Goal: Transaction & Acquisition: Obtain resource

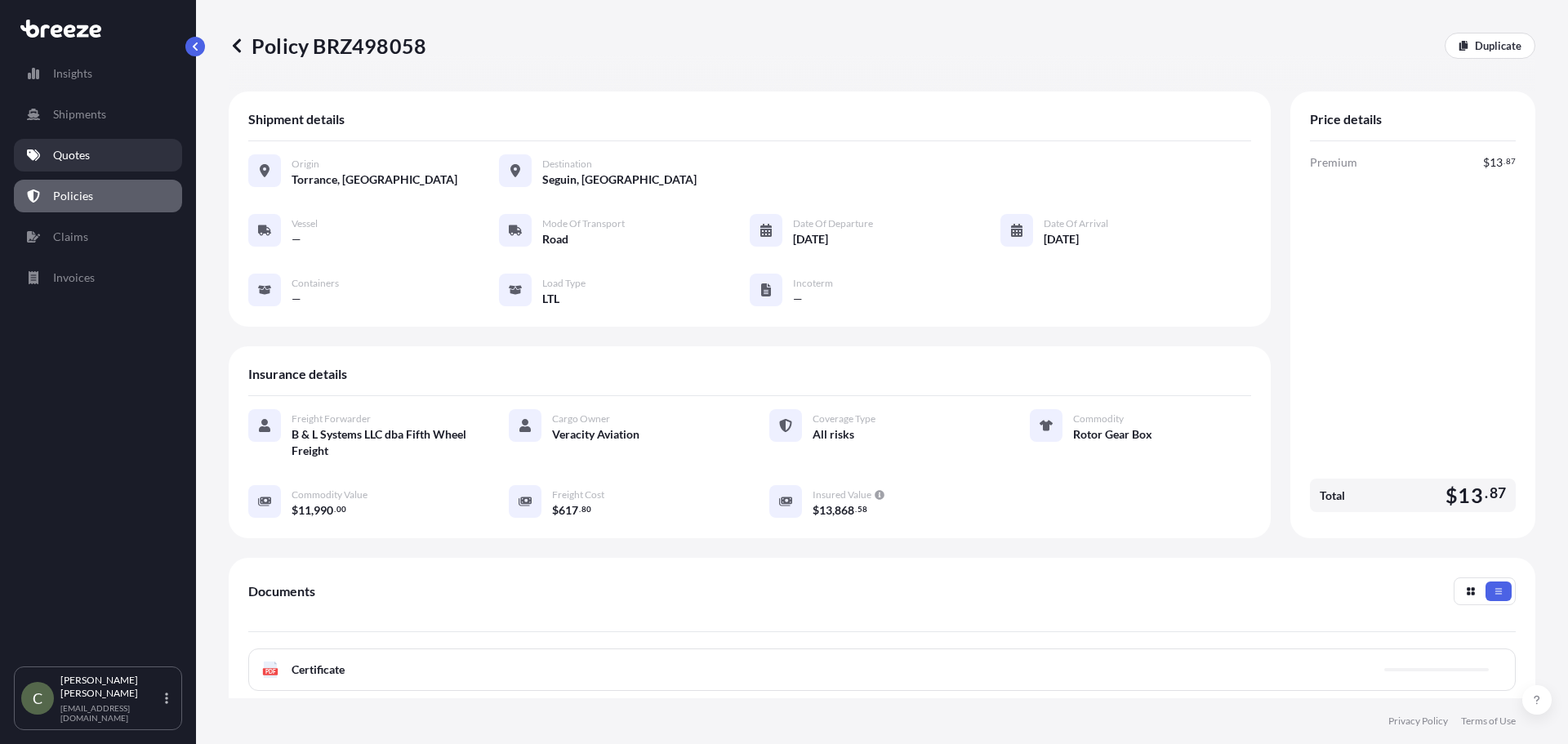
click at [91, 139] on link "Quotes" at bounding box center [98, 155] width 168 height 33
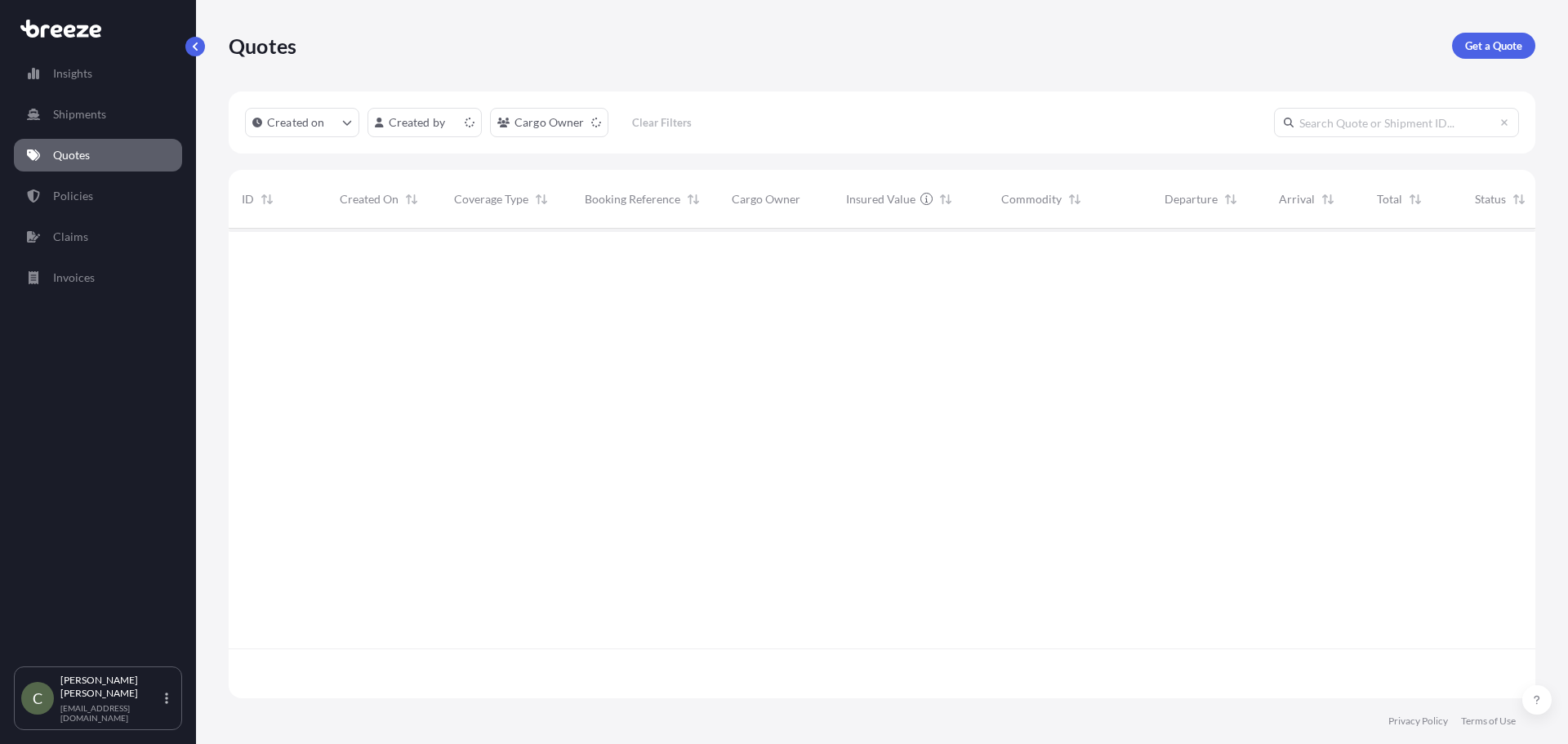
scroll to position [466, 1294]
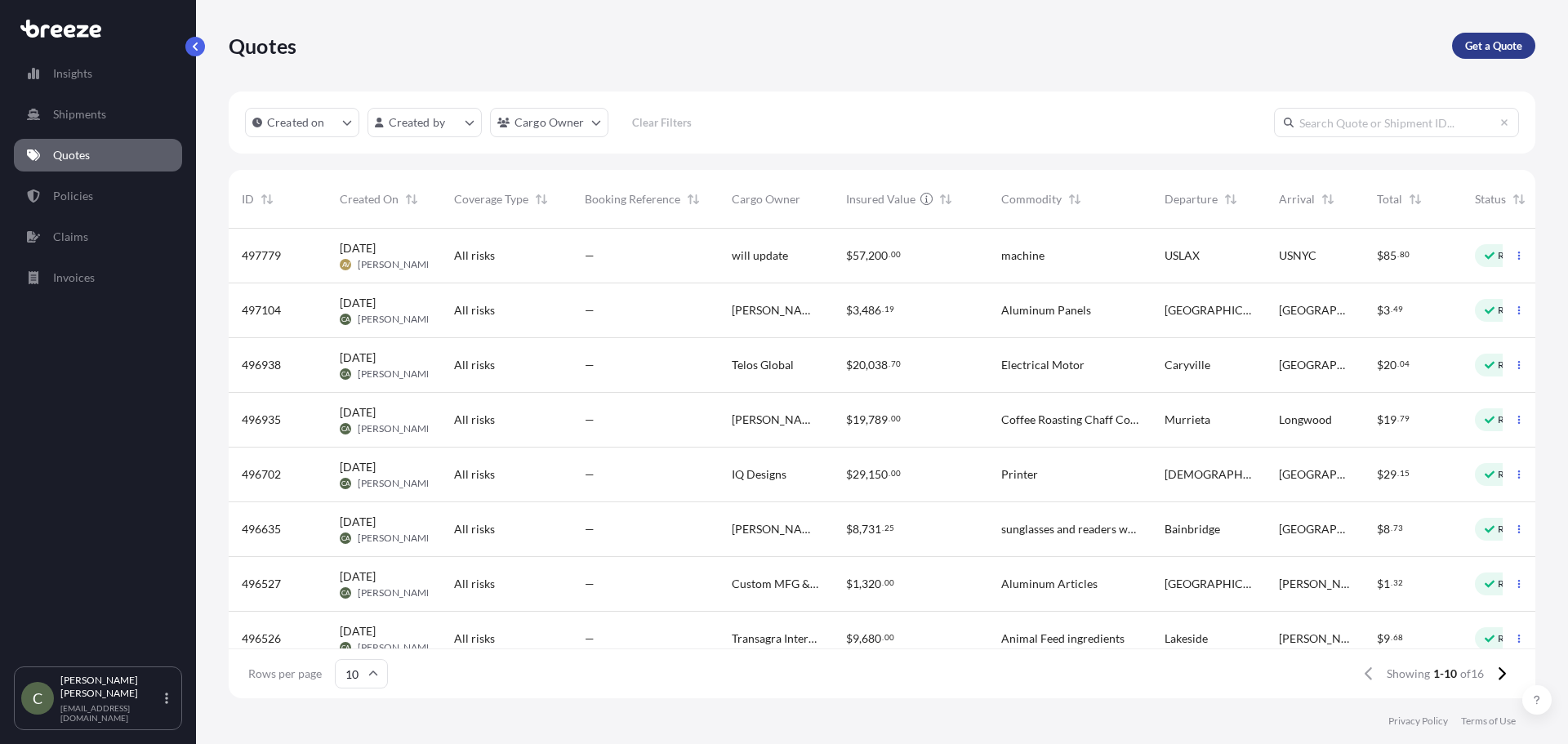
click at [1472, 45] on p "Get a Quote" at bounding box center [1493, 45] width 57 height 16
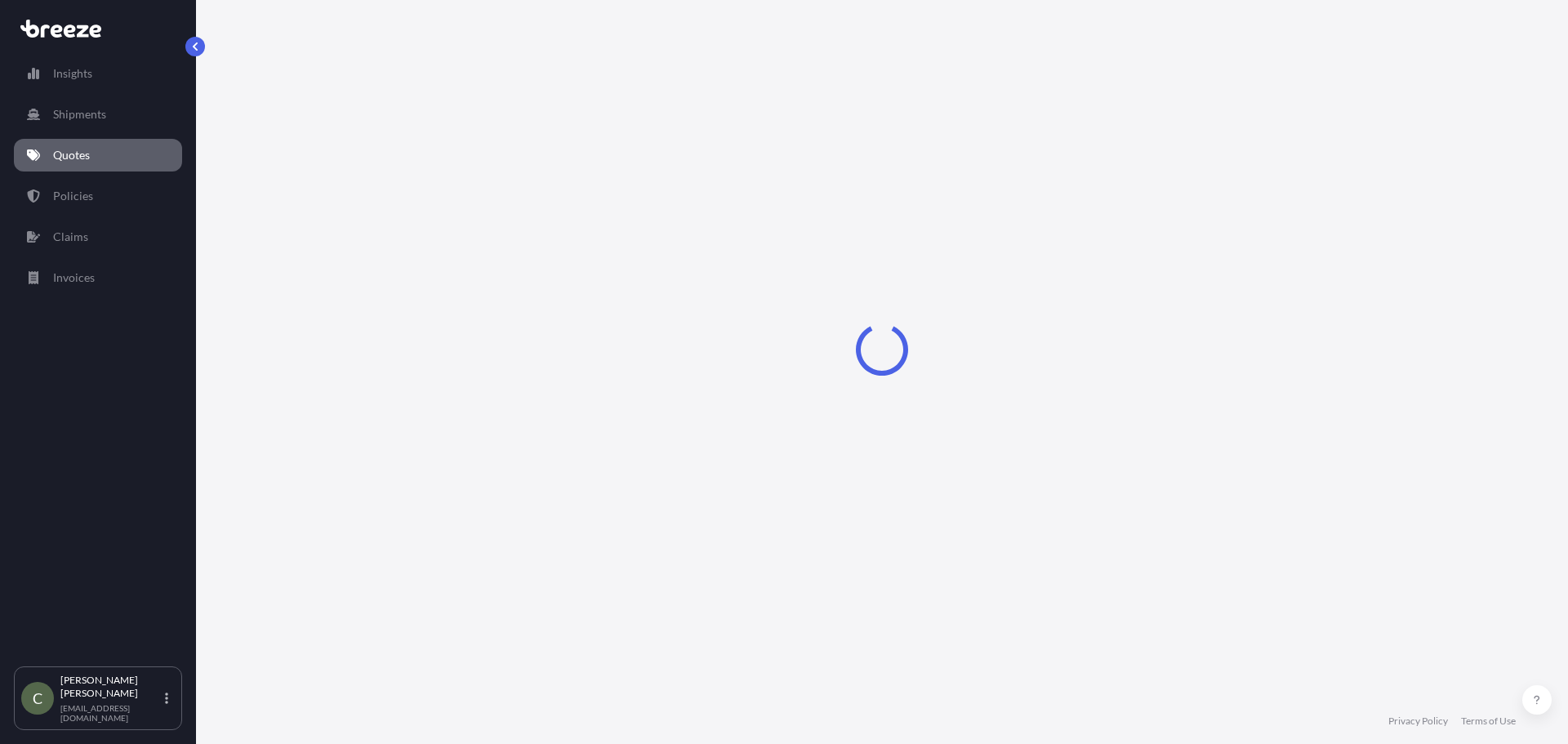
select select "Sea"
select select "1"
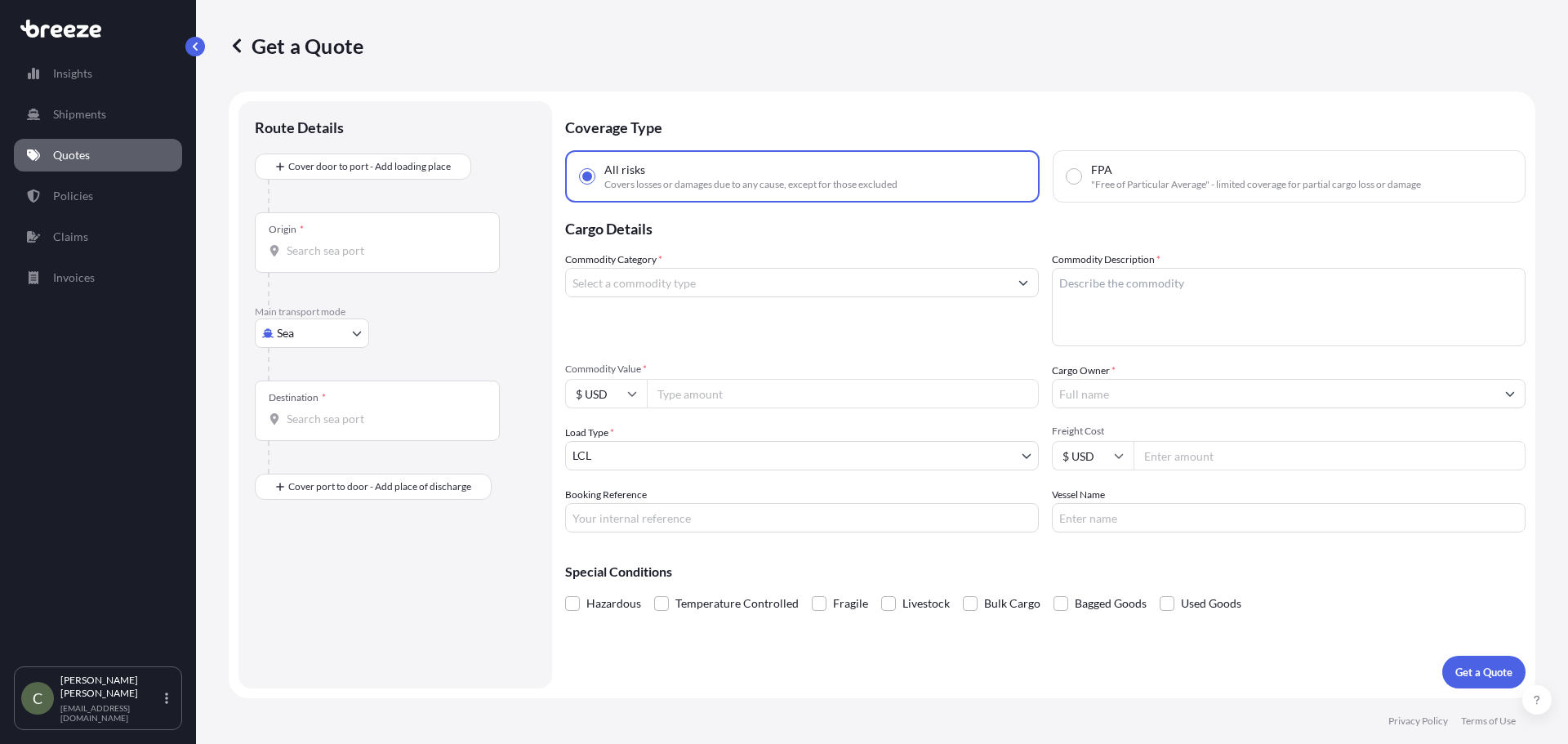
click at [353, 337] on body "Insights Shipments Quotes Policies Claims Invoices C [PERSON_NAME] [EMAIL_ADDRE…" at bounding box center [784, 372] width 1568 height 744
click at [312, 427] on div "Road" at bounding box center [312, 434] width 102 height 29
select select "Road"
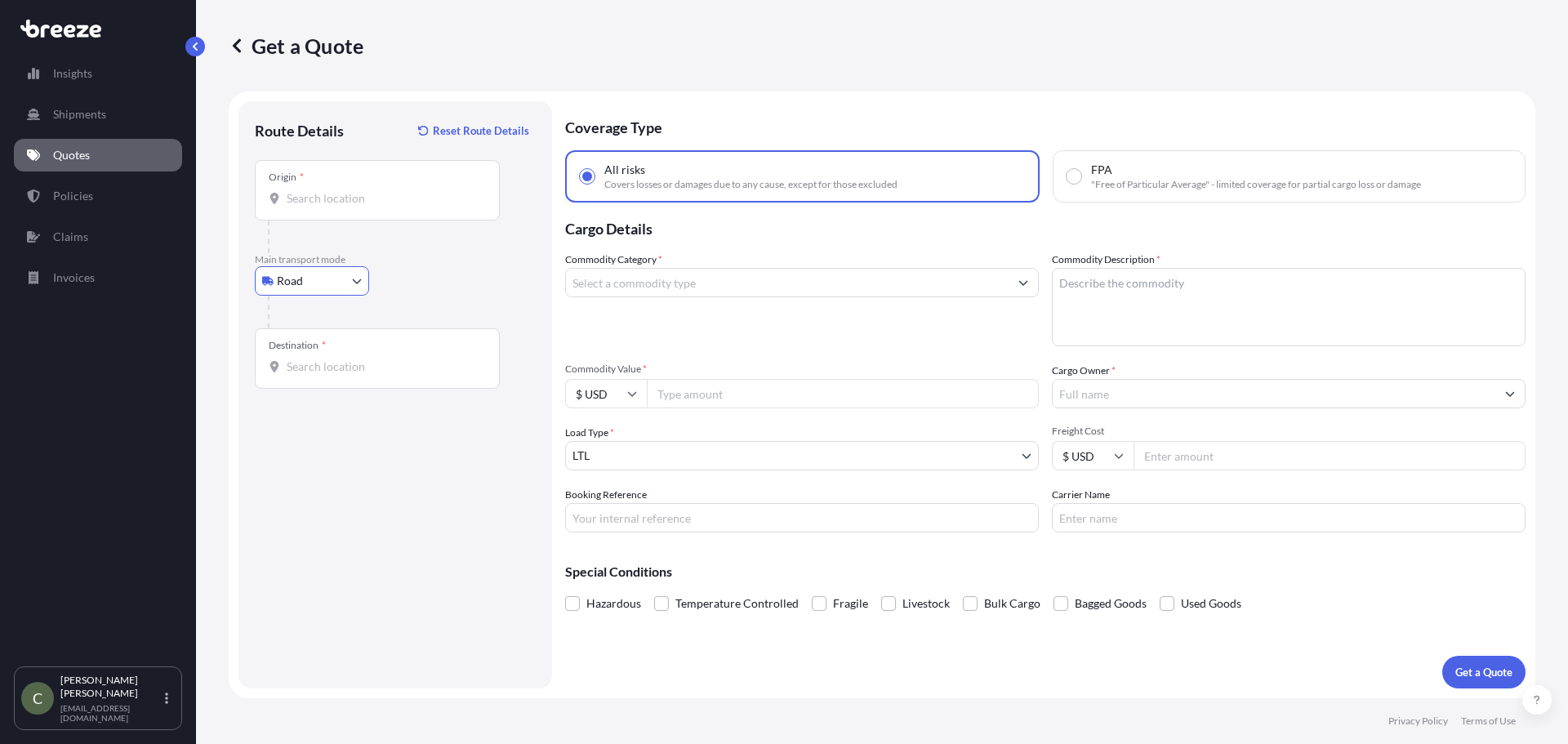
click at [302, 208] on div "Origin *" at bounding box center [377, 190] width 245 height 60
click at [302, 207] on input "Origin *" at bounding box center [383, 198] width 193 height 16
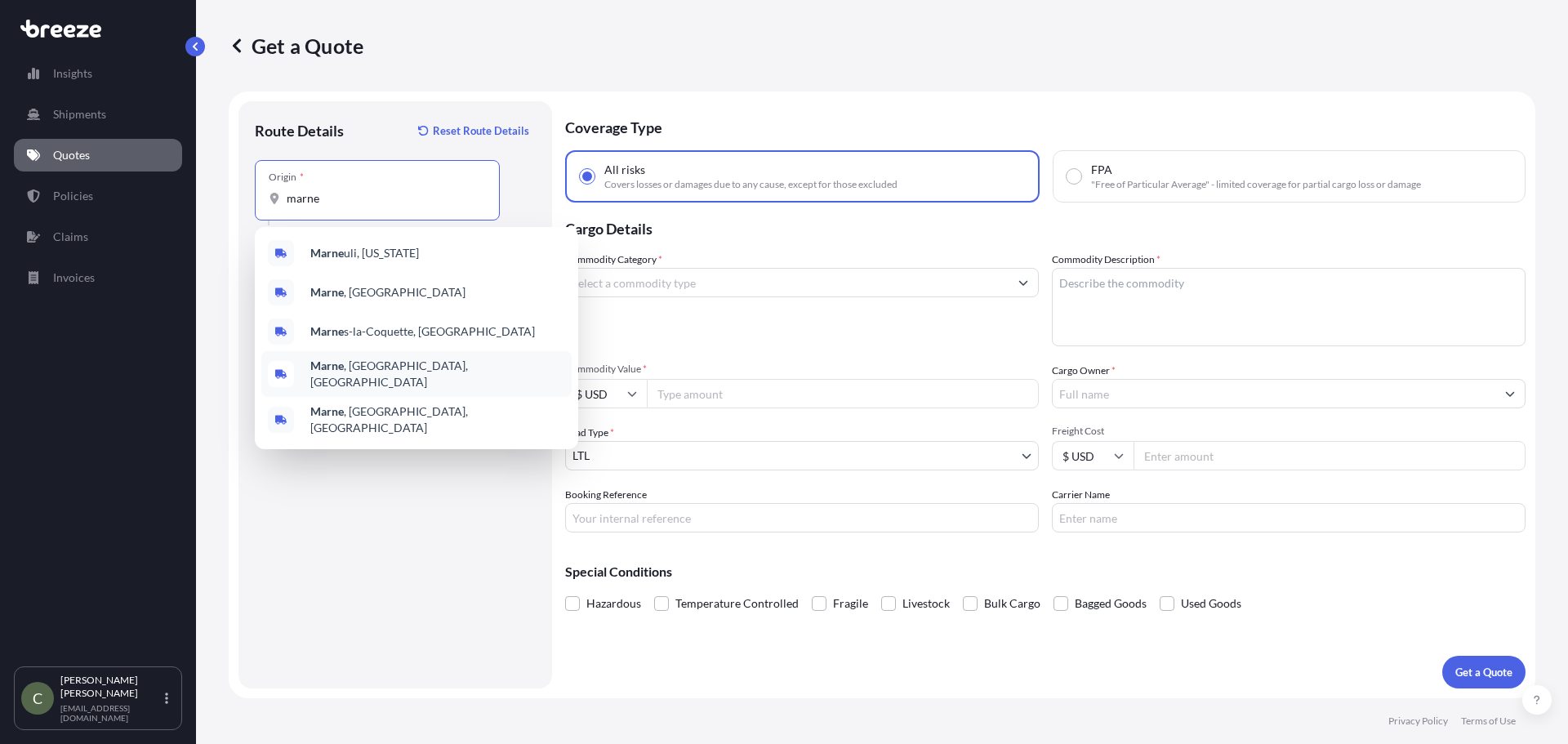
click at [343, 370] on b "Marne" at bounding box center [327, 366] width 34 height 14
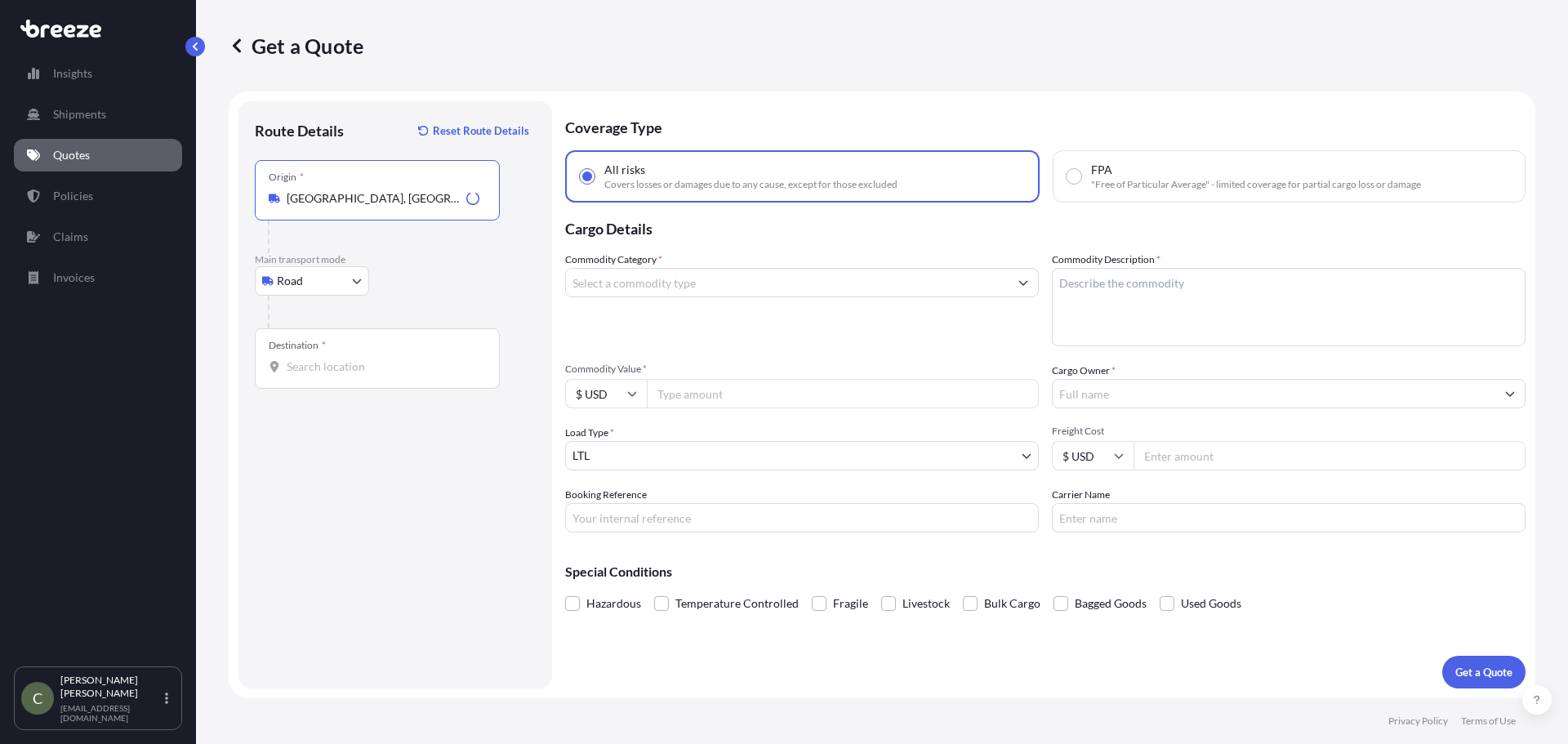
type input "[GEOGRAPHIC_DATA], [GEOGRAPHIC_DATA], [GEOGRAPHIC_DATA]"
click at [326, 370] on input "Destination *" at bounding box center [383, 367] width 193 height 16
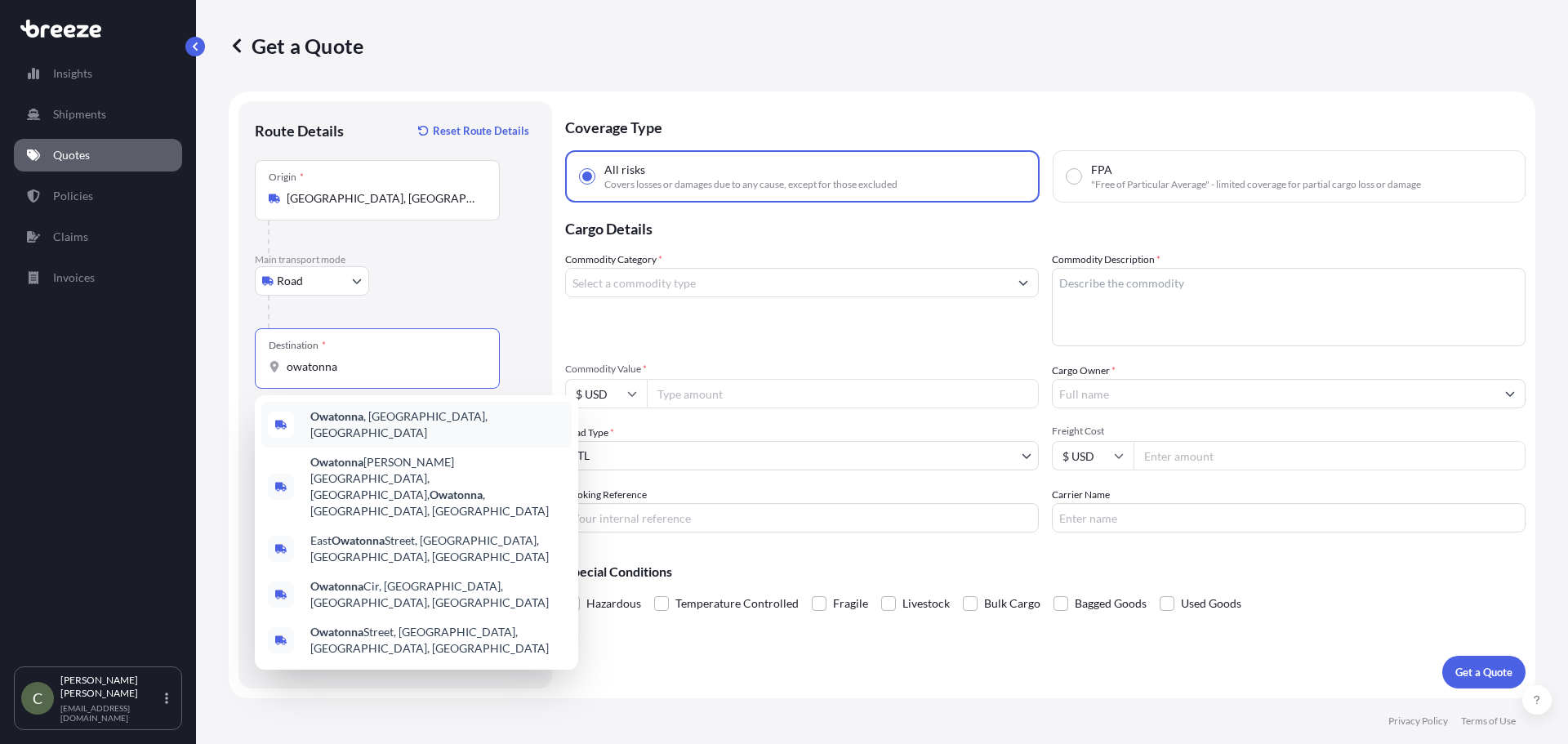
click at [341, 412] on div "Owatonna , [GEOGRAPHIC_DATA], [GEOGRAPHIC_DATA]" at bounding box center [416, 424] width 310 height 46
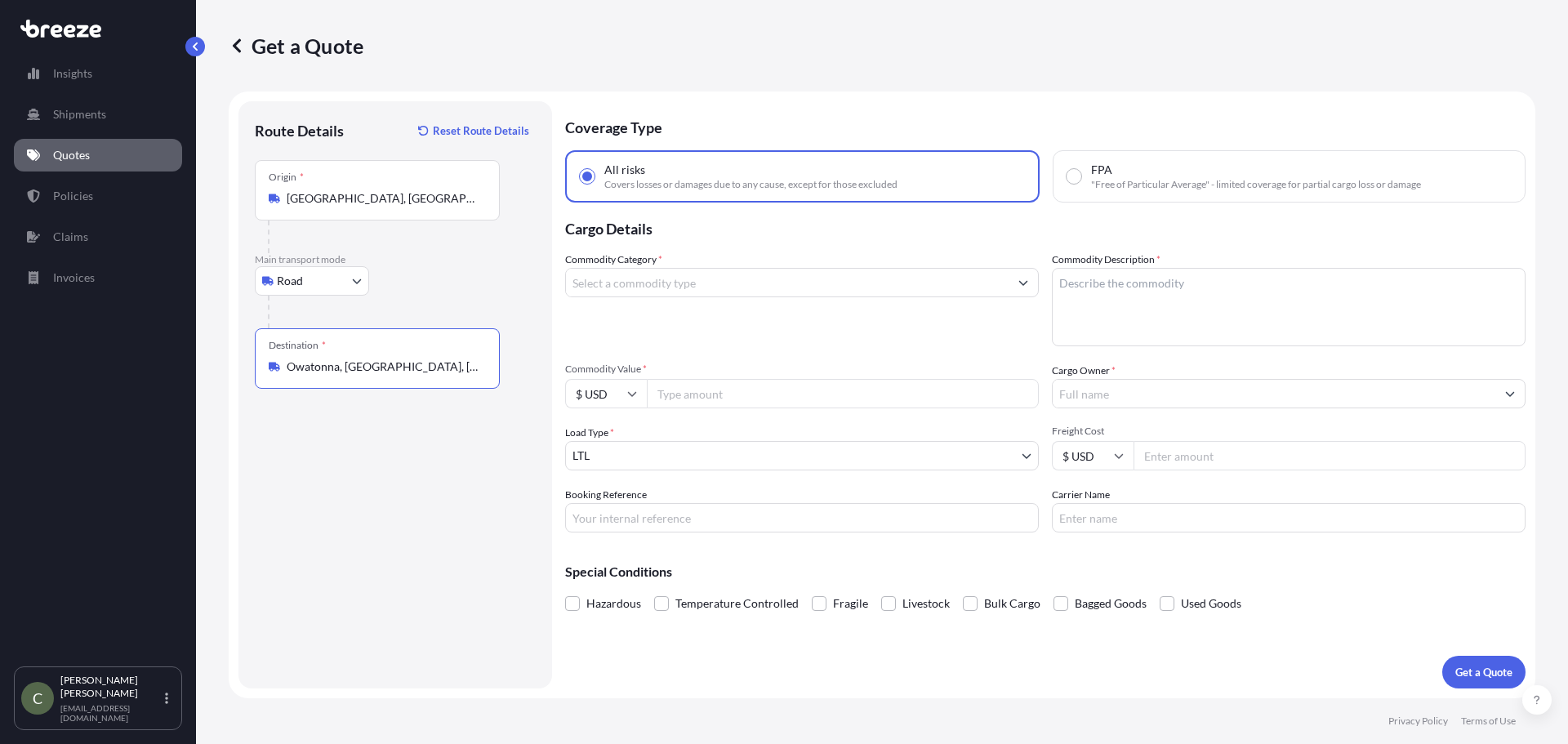
type input "Owatonna, [GEOGRAPHIC_DATA], [GEOGRAPHIC_DATA]"
click at [645, 280] on input "Commodity Category *" at bounding box center [787, 282] width 443 height 29
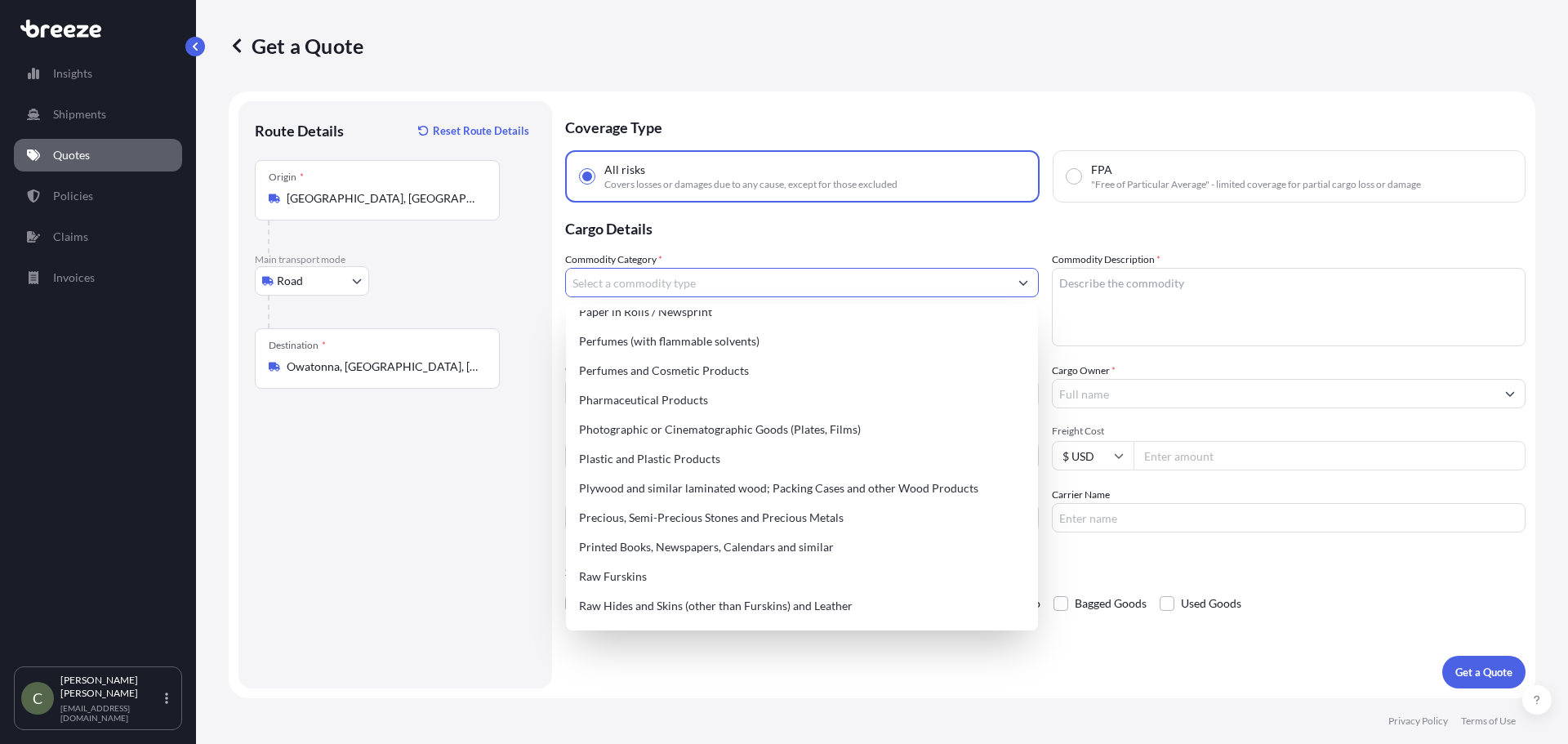
scroll to position [2881, 0]
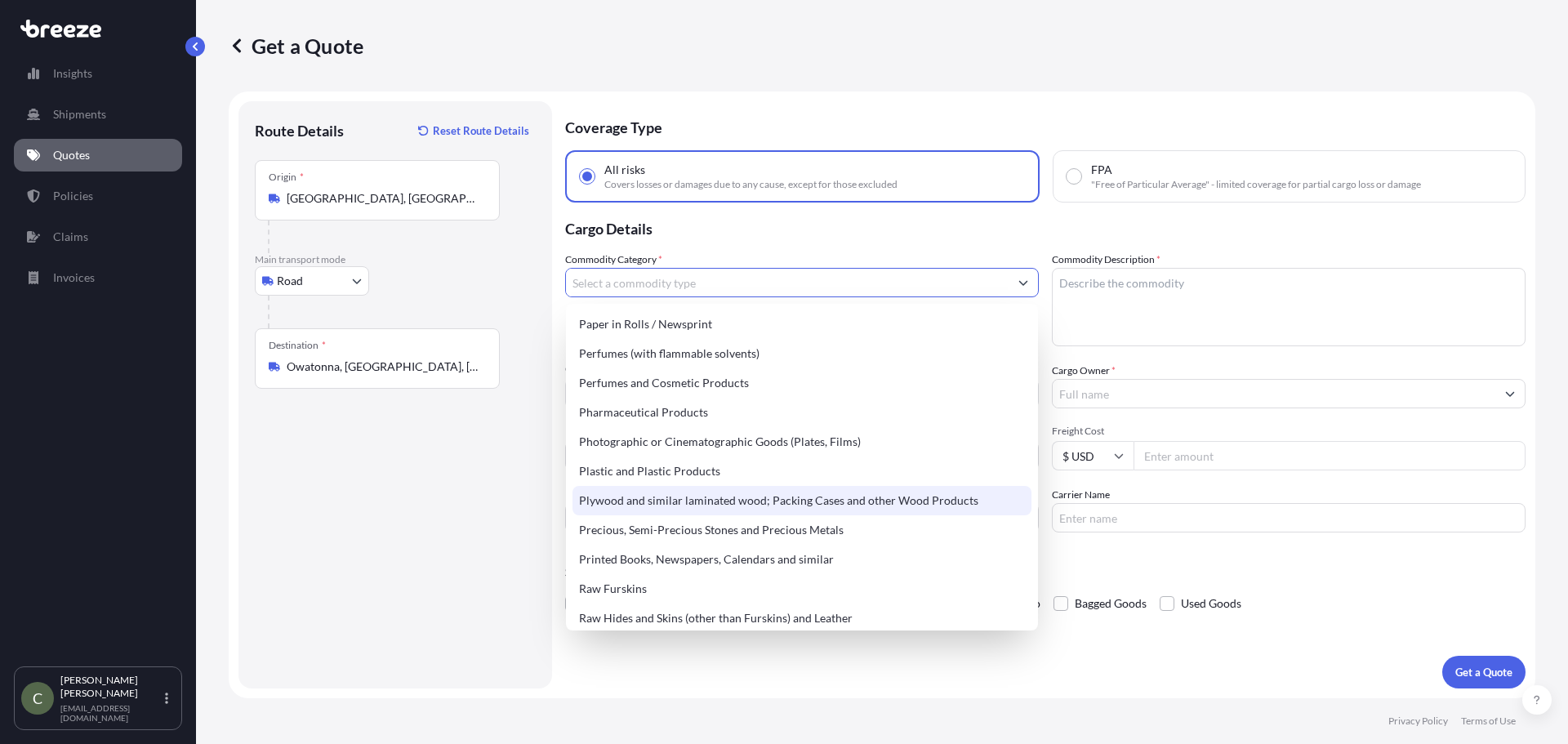
click at [953, 504] on div "Plywood and similar laminated wood; Packing Cases and other Wood Products" at bounding box center [802, 500] width 459 height 29
type input "Plywood and similar laminated wood; Packing Cases and other Wood Products"
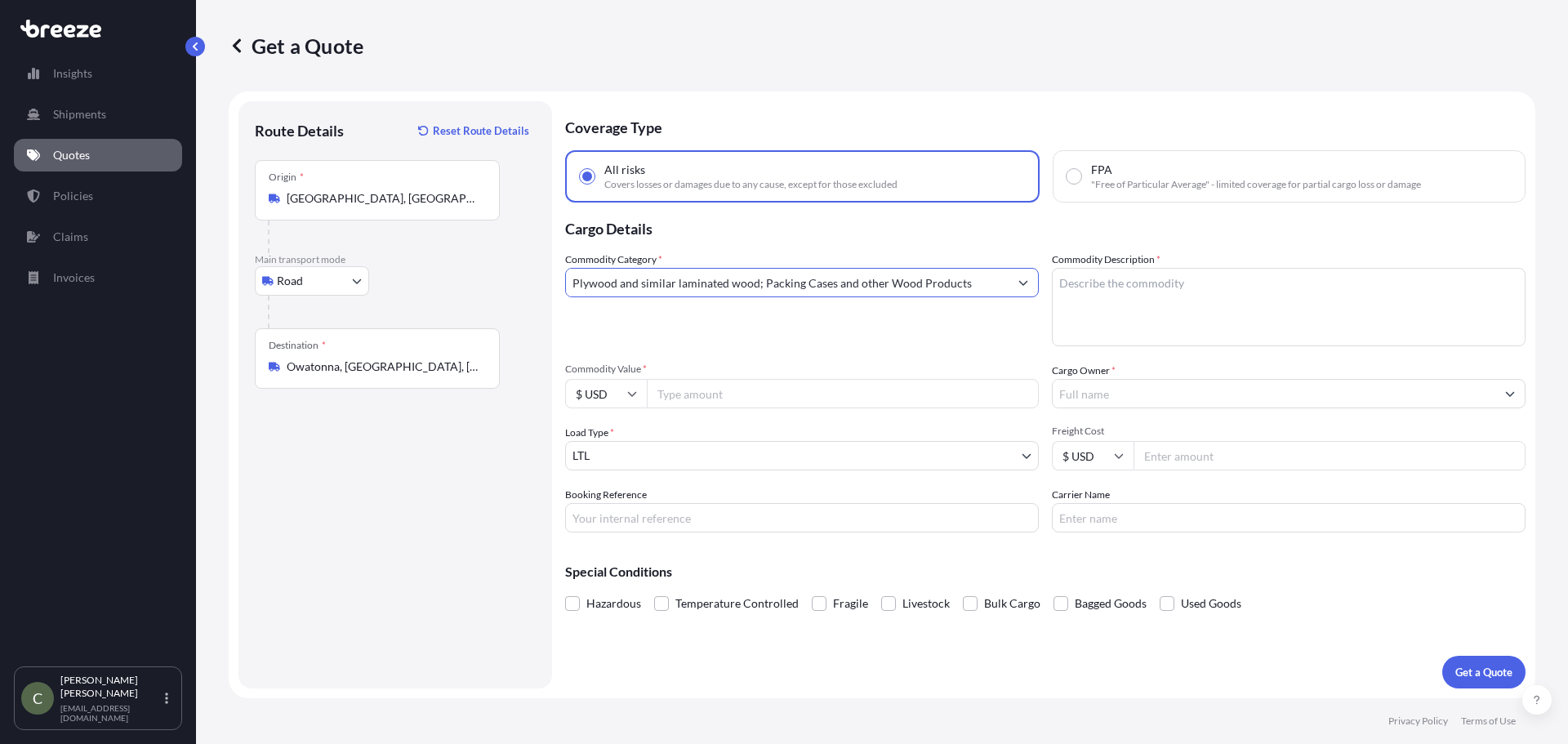
click at [1151, 295] on textarea "Commodity Description *" at bounding box center [1289, 307] width 474 height 79
type textarea "PINE LOG SIDING"
click at [1018, 337] on div "Commodity Category * Plywood and similar laminated wood; Packing Cases and othe…" at bounding box center [802, 299] width 474 height 95
click at [747, 400] on input "Commodity Value *" at bounding box center [842, 393] width 392 height 29
type input "3700"
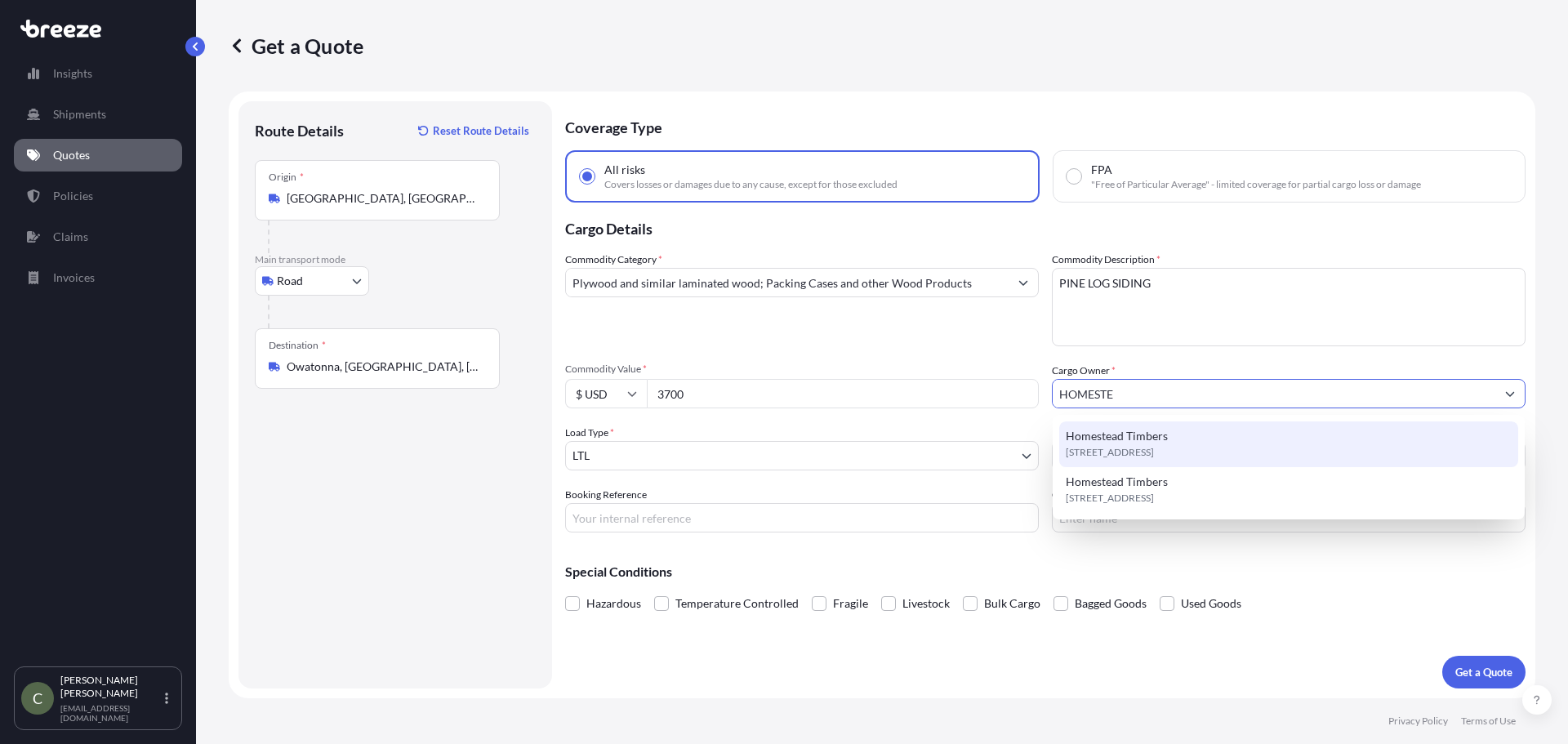
click at [1126, 443] on span "Homestead Timbers" at bounding box center [1115, 436] width 102 height 16
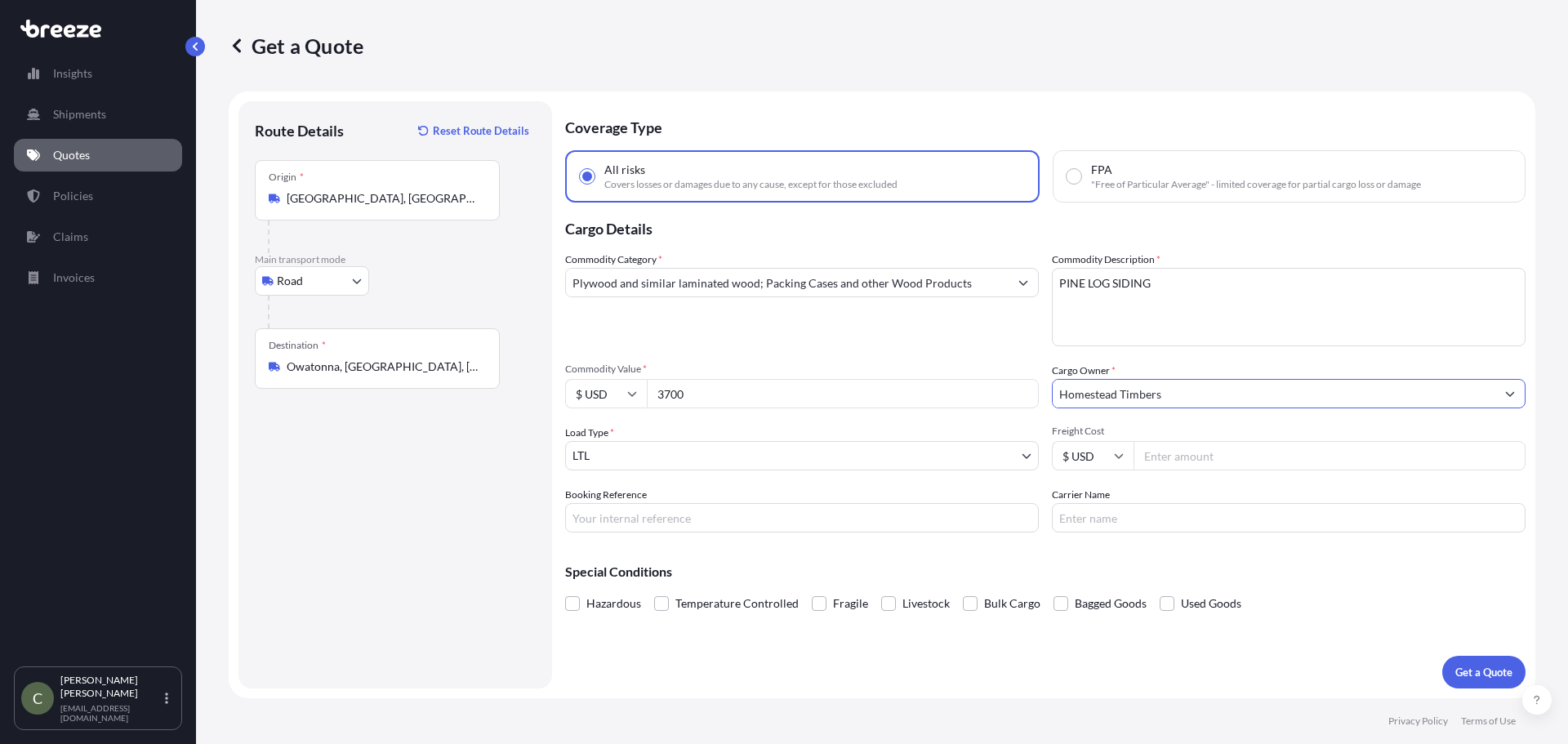
type input "Homestead Timbers"
click at [1290, 588] on div "Special Conditions Hazardous Temperature Controlled Fragile Livestock Bulk Carg…" at bounding box center [1045, 580] width 960 height 70
click at [1473, 679] on button "Get a Quote" at bounding box center [1483, 672] width 83 height 33
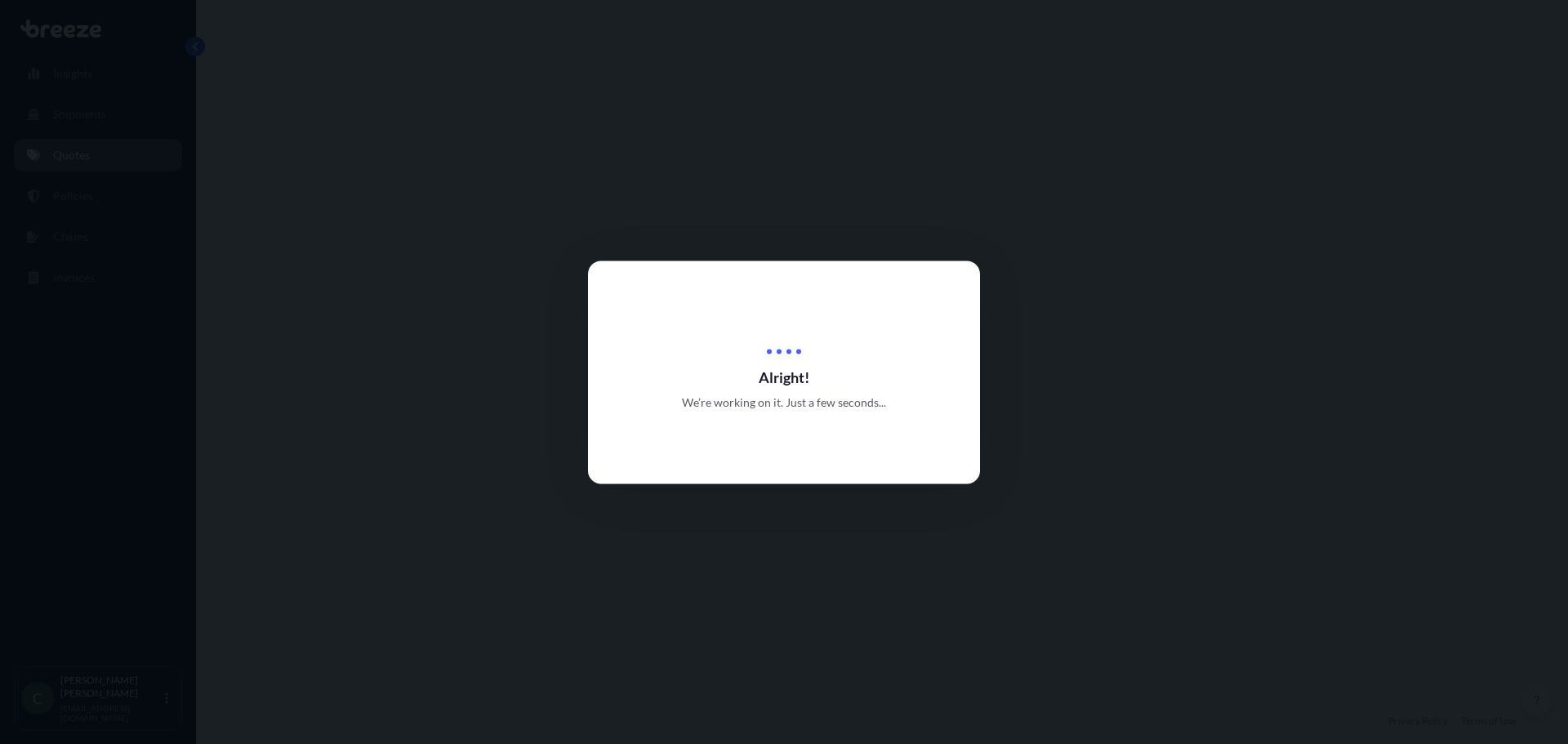
select select "Road"
select select "1"
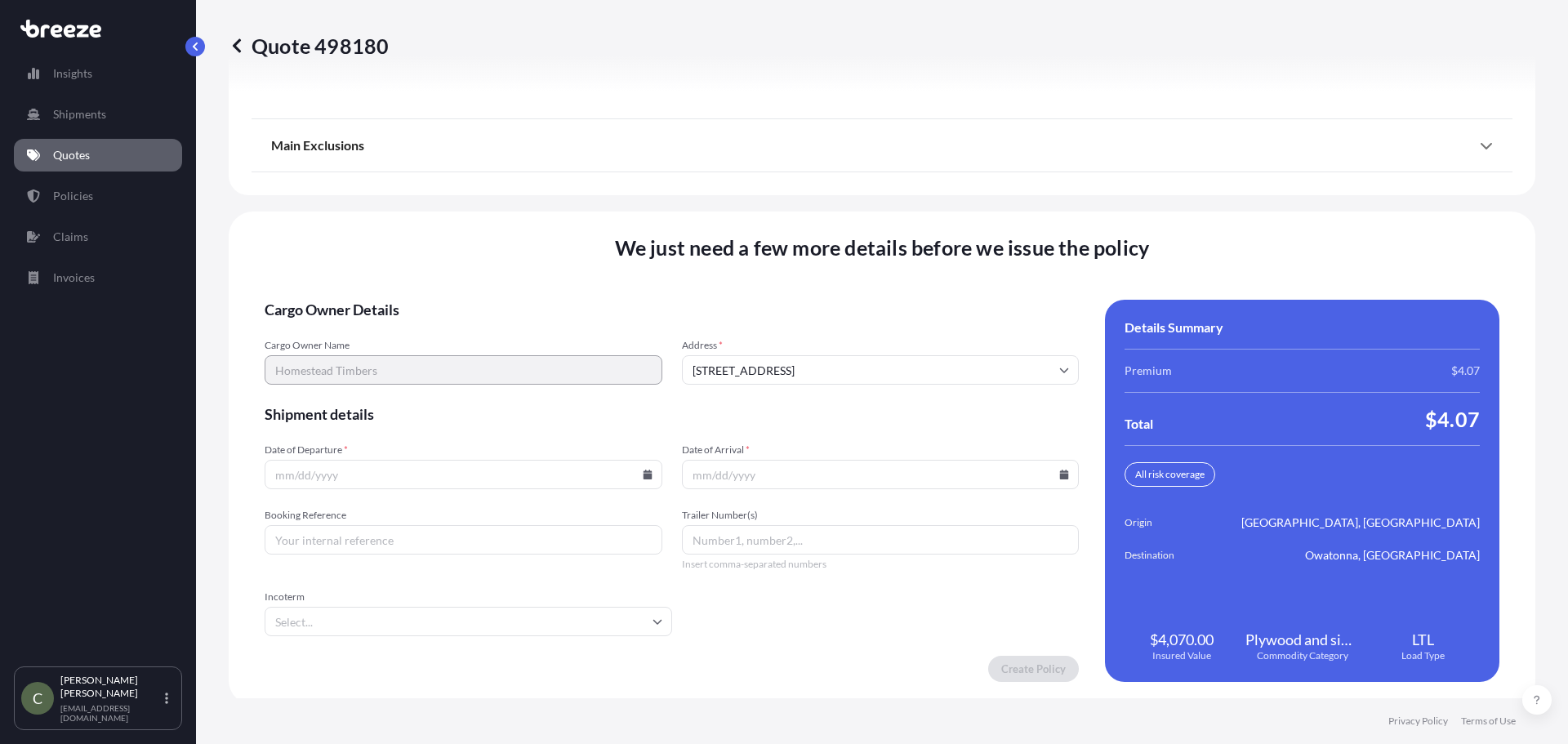
scroll to position [2091, 0]
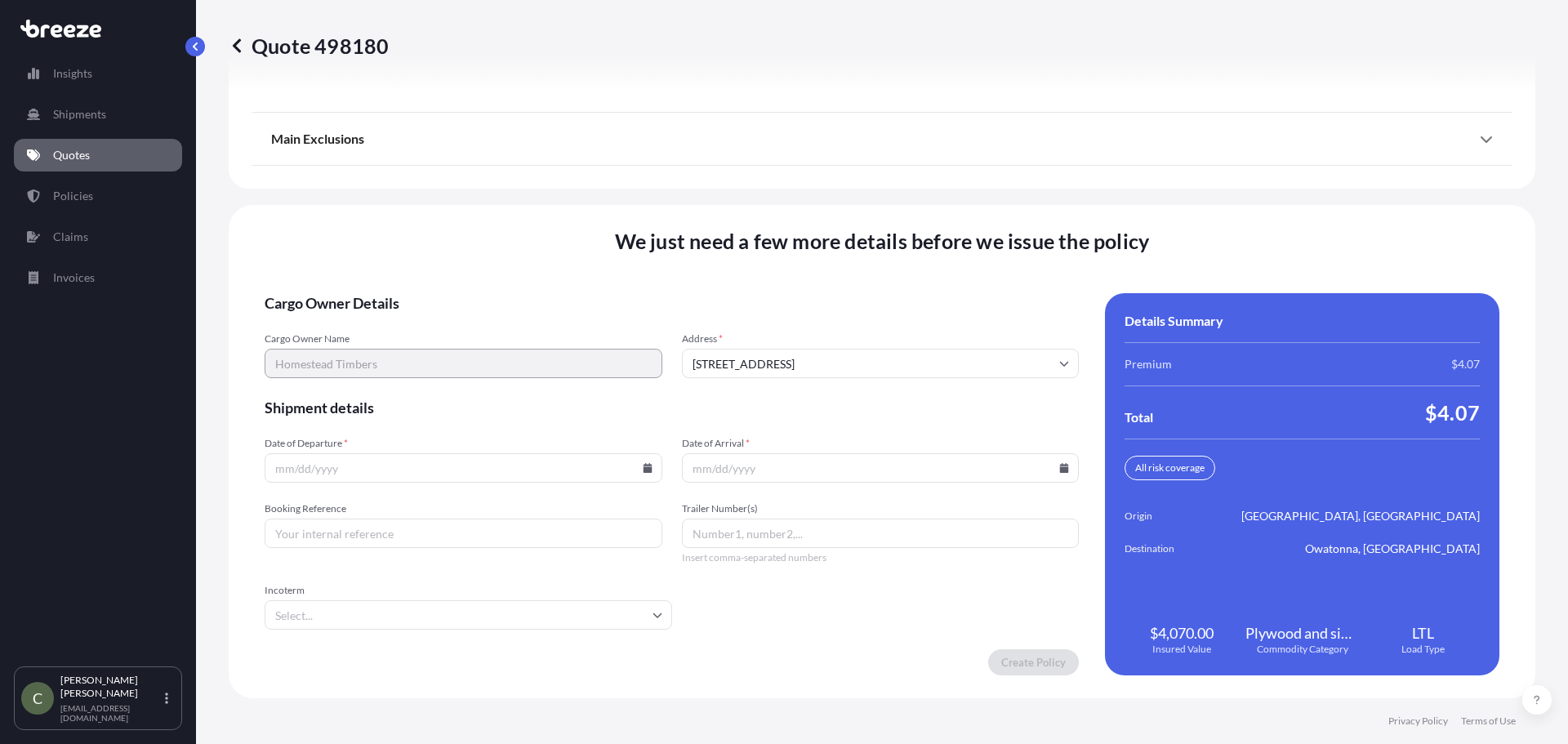
click at [643, 467] on icon at bounding box center [647, 467] width 9 height 10
click at [455, 262] on button "4" at bounding box center [461, 261] width 27 height 27
type input "[DATE]"
click at [1060, 467] on icon at bounding box center [1064, 467] width 9 height 10
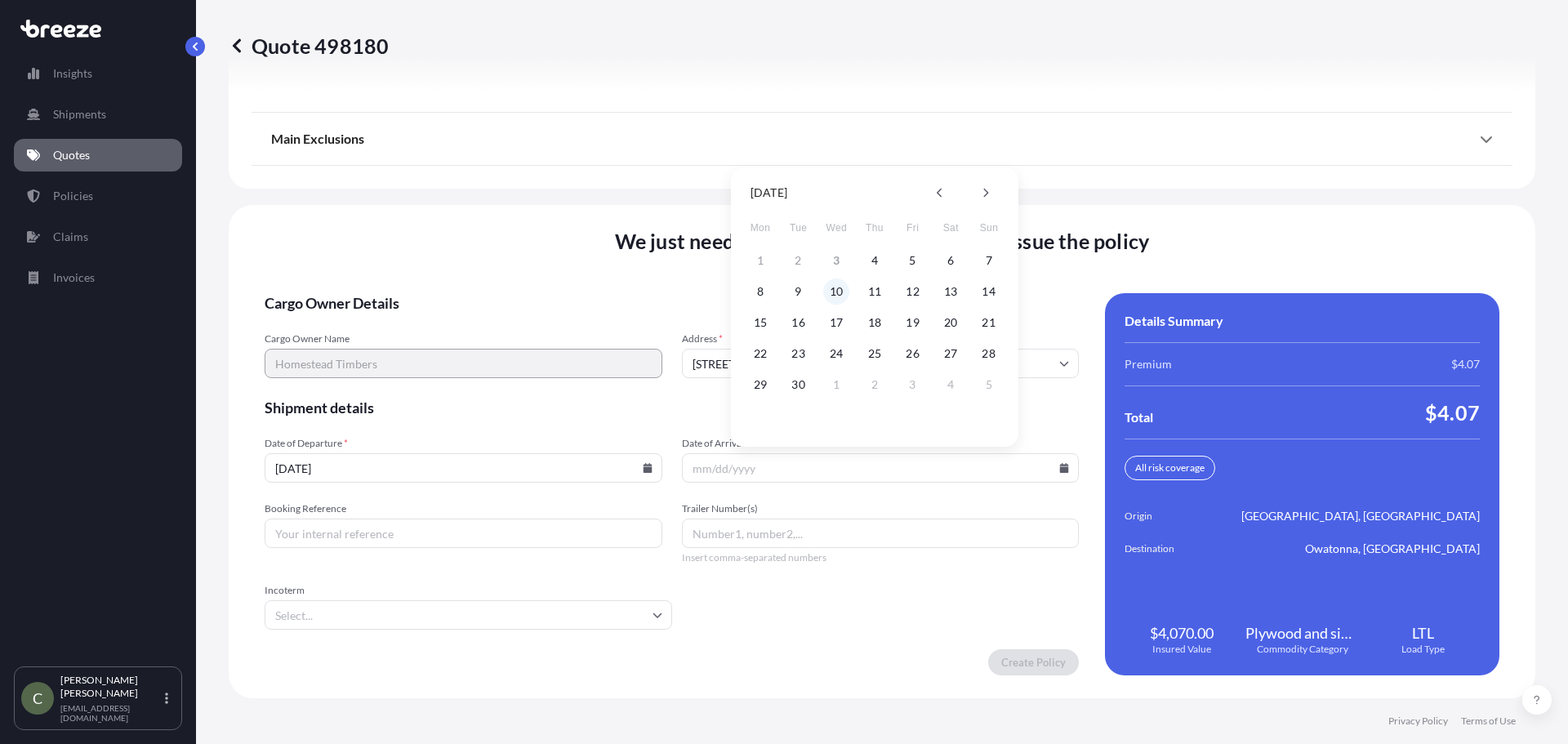
click at [832, 299] on button "10" at bounding box center [836, 292] width 27 height 27
type input "[DATE]"
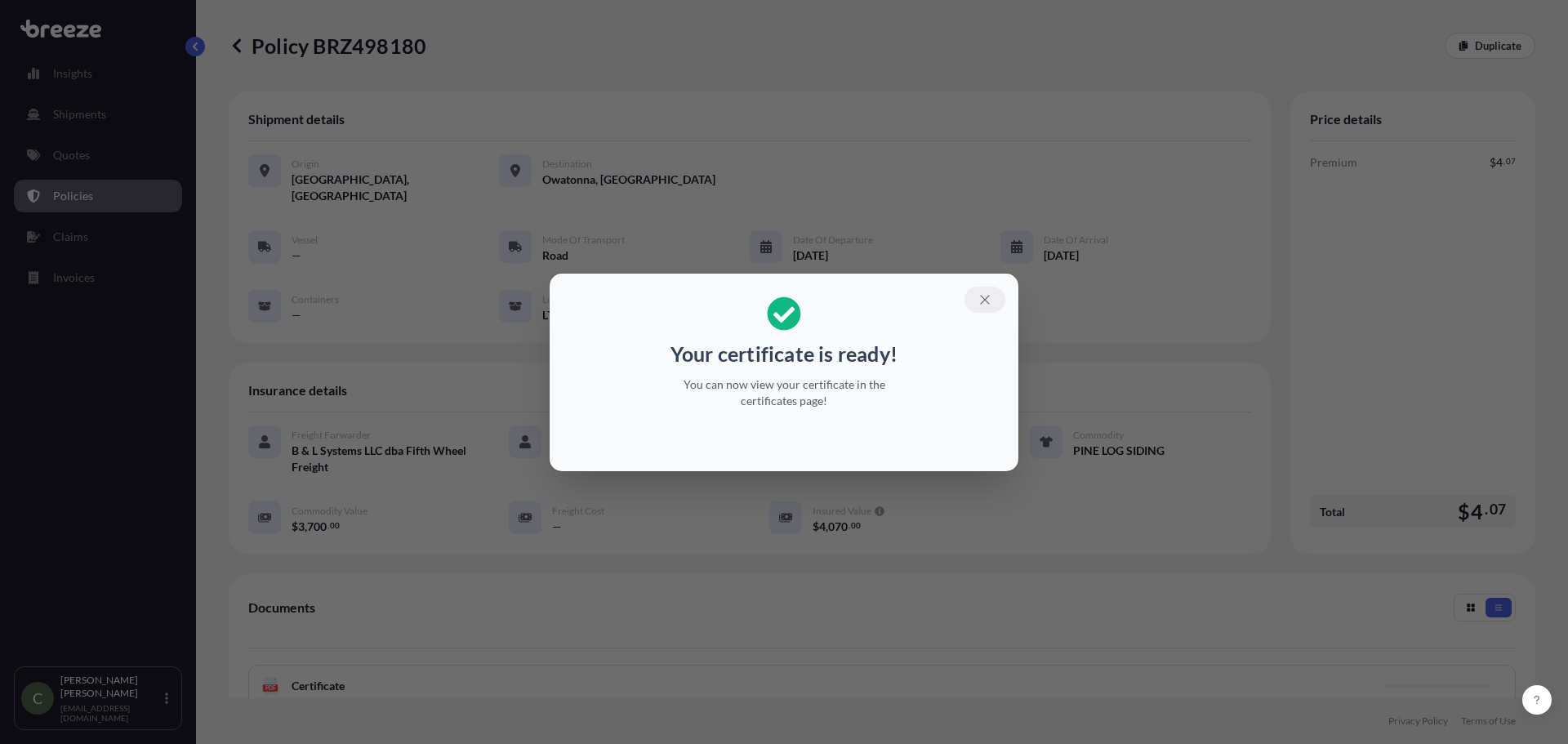
click at [976, 307] on button "button" at bounding box center [985, 300] width 41 height 27
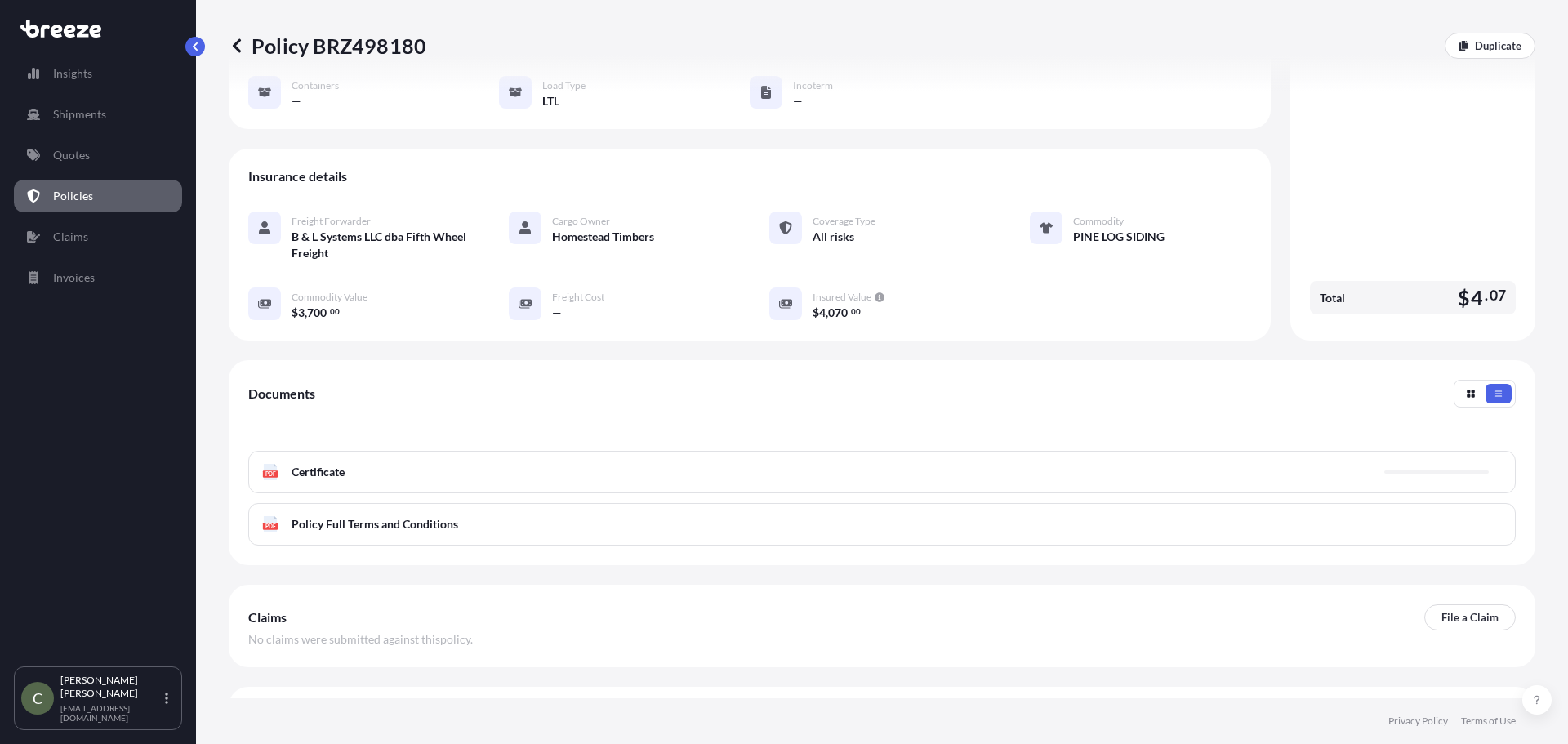
scroll to position [239, 0]
